Goal: Task Accomplishment & Management: Complete application form

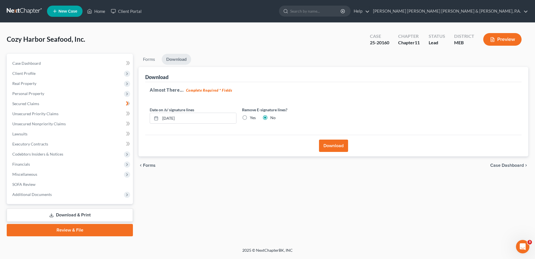
click at [91, 194] on link "Download & Print" at bounding box center [70, 214] width 126 height 13
click at [147, 63] on link "Forms" at bounding box center [149, 59] width 21 height 11
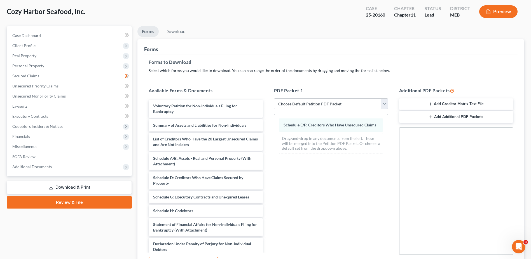
scroll to position [28, 0]
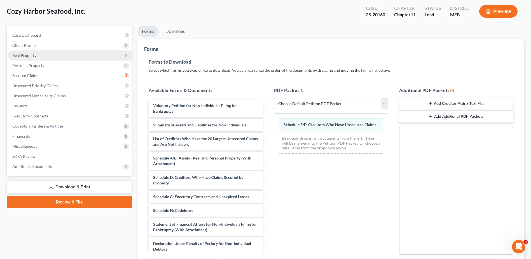
click at [28, 54] on span "Real Property" at bounding box center [24, 55] width 24 height 5
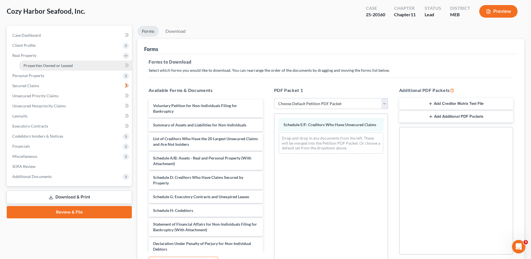
click at [42, 64] on span "Properties Owned or Leased" at bounding box center [48, 65] width 49 height 5
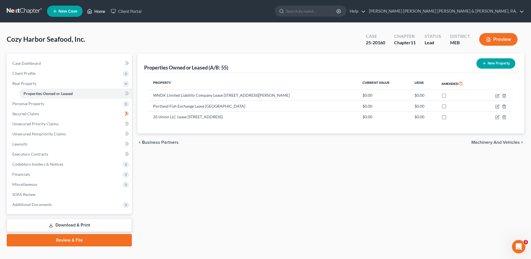
click at [99, 11] on link "Home" at bounding box center [96, 11] width 24 height 10
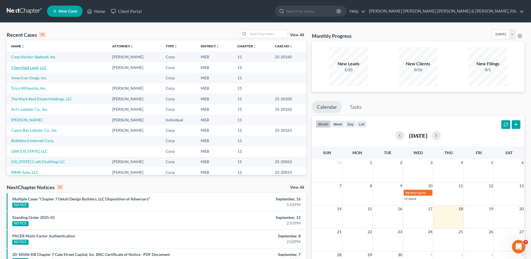
click at [25, 66] on link "Cherished Land, LLC" at bounding box center [28, 67] width 35 height 5
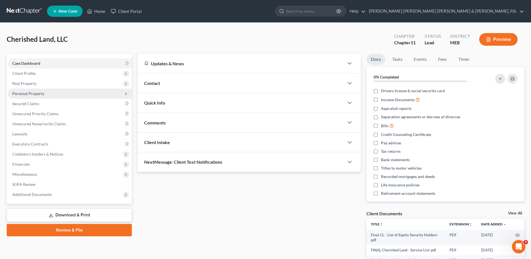
click at [23, 93] on span "Personal Property" at bounding box center [28, 93] width 32 height 5
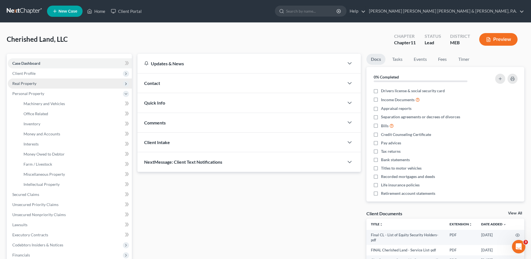
click at [26, 84] on span "Real Property" at bounding box center [24, 83] width 24 height 5
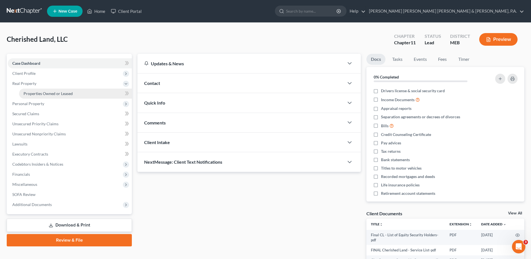
click at [29, 94] on span "Properties Owned or Leased" at bounding box center [48, 93] width 49 height 5
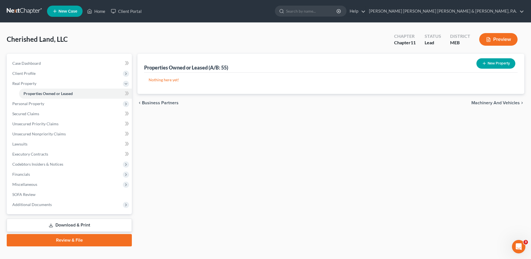
click at [260, 65] on icon "button" at bounding box center [484, 63] width 4 height 4
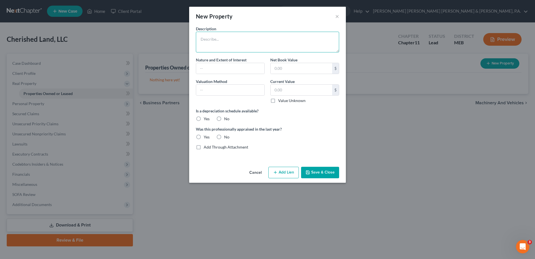
click at [217, 46] on textarea at bounding box center [267, 42] width 143 height 21
drag, startPoint x: 160, startPoint y: 218, endPoint x: 146, endPoint y: 255, distance: 39.8
click at [160, 194] on div "New Property × Description Nature and Extent of Interest Net Book Value $ Valua…" at bounding box center [267, 129] width 535 height 259
click at [131, 194] on div "New Property × Description Nature and Extent of Interest Net Book Value $ Valua…" at bounding box center [267, 129] width 535 height 259
